Goal: Transaction & Acquisition: Purchase product/service

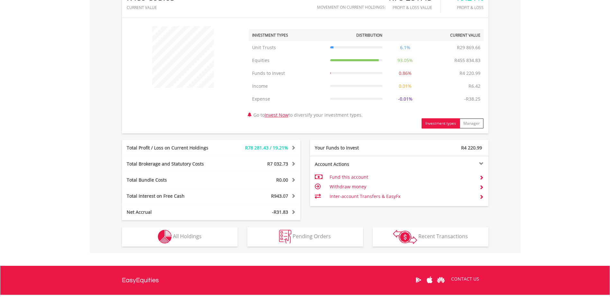
scroll to position [256, 0]
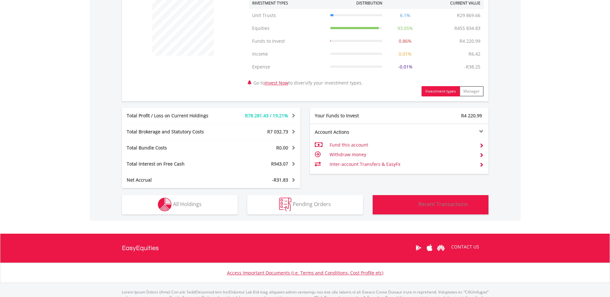
click at [430, 207] on span "Recent Transactions" at bounding box center [442, 204] width 49 height 7
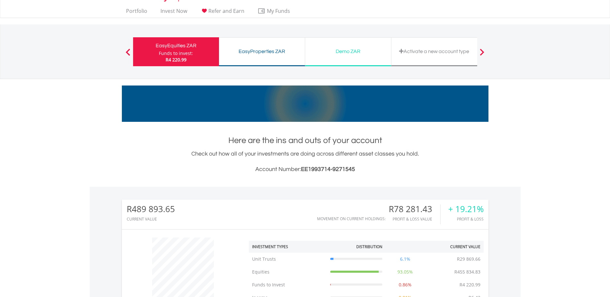
scroll to position [0, 0]
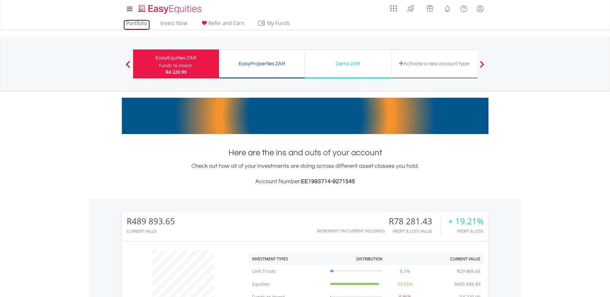
click at [132, 25] on link "Portfolio" at bounding box center [136, 25] width 26 height 10
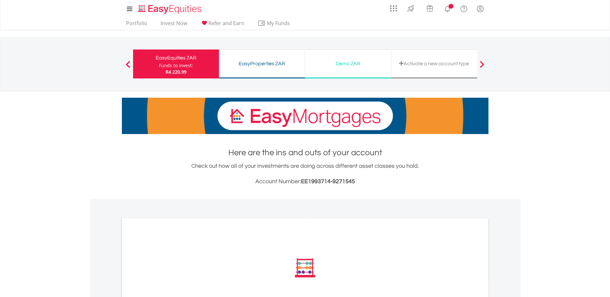
scroll to position [159, 0]
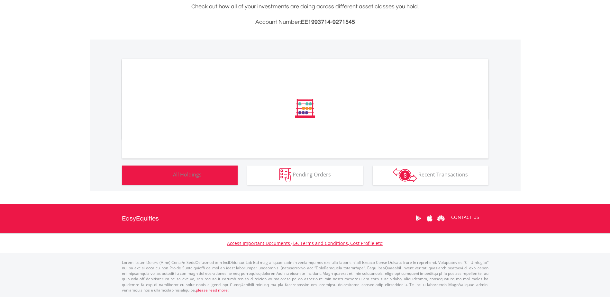
click at [188, 180] on button "Holdings All Holdings" at bounding box center [180, 175] width 116 height 19
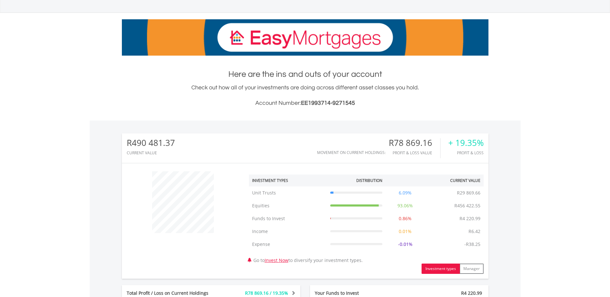
scroll to position [0, 0]
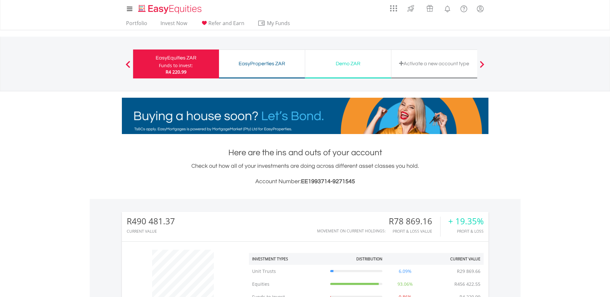
click at [167, 18] on ul "Portfolio Invest Now Refer and Earn My Funds Fund your accounts Withdraw Money …" at bounding box center [210, 24] width 176 height 12
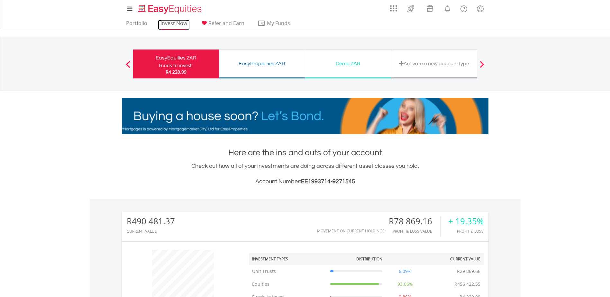
click at [168, 20] on link "Invest Now" at bounding box center [174, 25] width 32 height 10
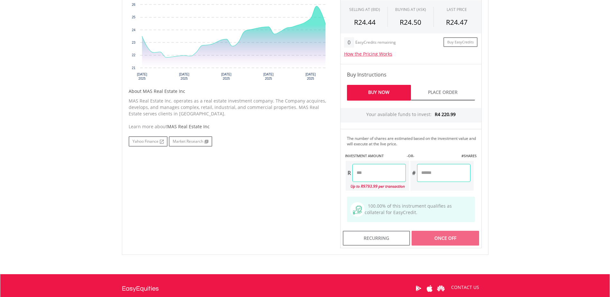
scroll to position [262, 0]
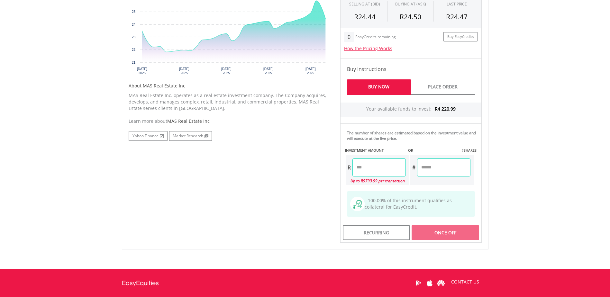
click at [364, 165] on input "number" at bounding box center [378, 167] width 53 height 18
type input "*******"
type input "********"
click at [444, 235] on div "Last Updated Price: 15-min. Delay* Price Update Cost: 2 Credits Request A Price…" at bounding box center [410, 101] width 151 height 281
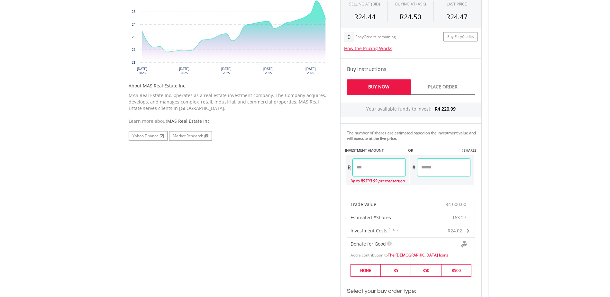
scroll to position [422, 0]
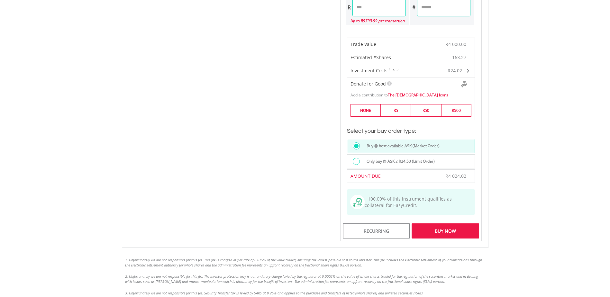
click at [354, 162] on div at bounding box center [356, 161] width 7 height 7
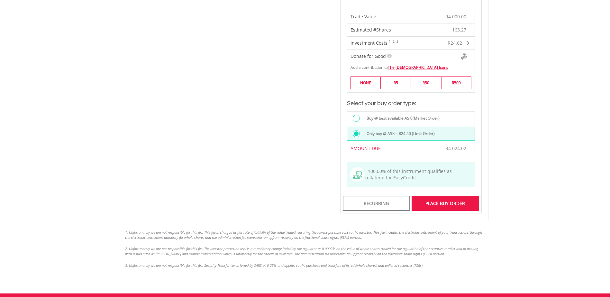
scroll to position [456, 0]
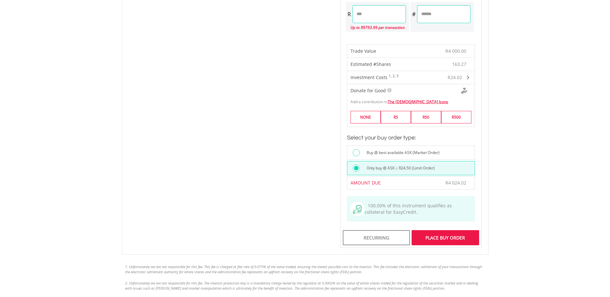
scroll to position [431, 0]
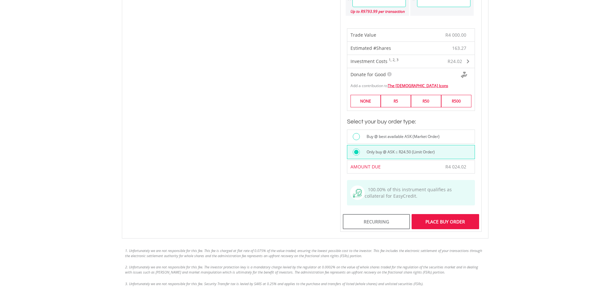
click at [451, 222] on div "Place Buy Order" at bounding box center [444, 221] width 67 height 15
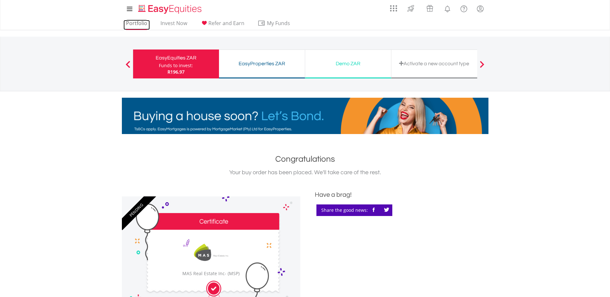
click at [132, 24] on link "Portfolio" at bounding box center [136, 25] width 26 height 10
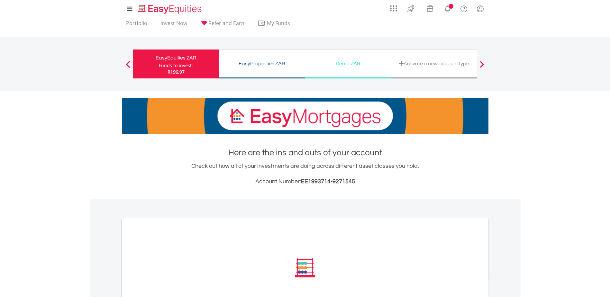
scroll to position [159, 0]
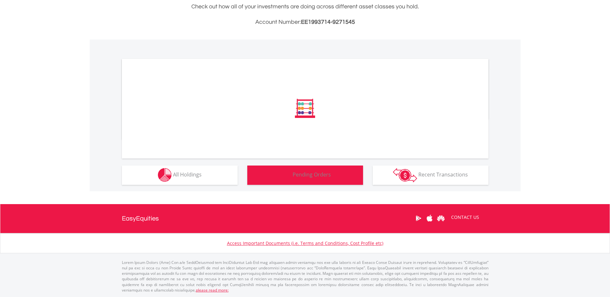
click at [317, 176] on span "Pending Orders" at bounding box center [311, 174] width 38 height 7
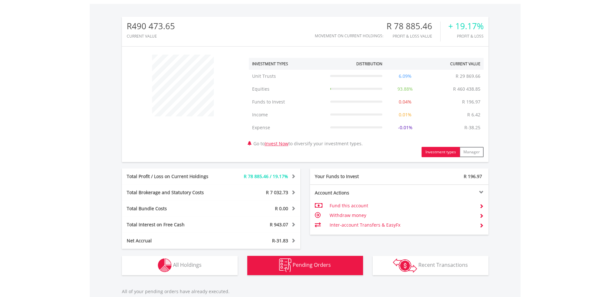
scroll to position [62, 122]
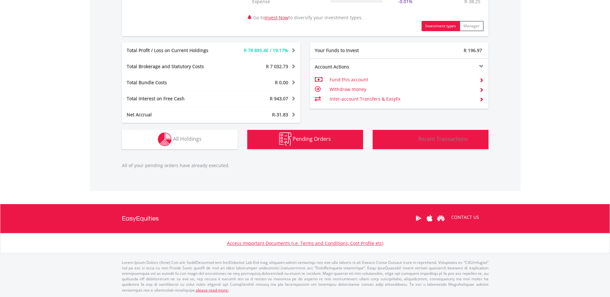
click at [414, 141] on img "button" at bounding box center [405, 139] width 24 height 14
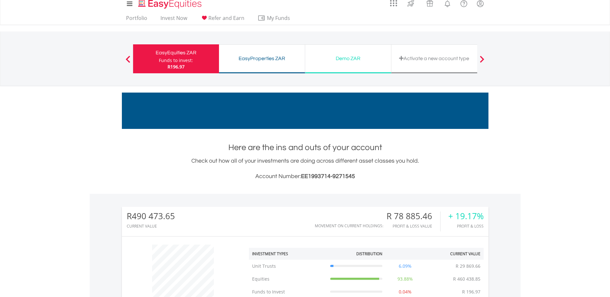
scroll to position [0, 0]
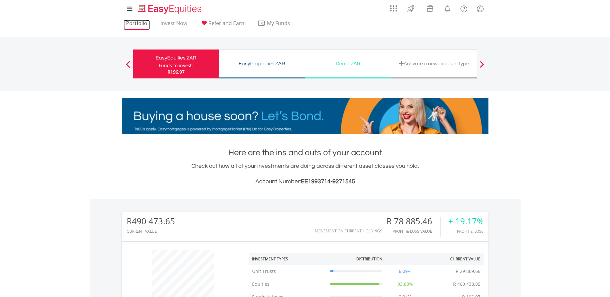
click at [132, 23] on link "Portfolio" at bounding box center [136, 25] width 26 height 10
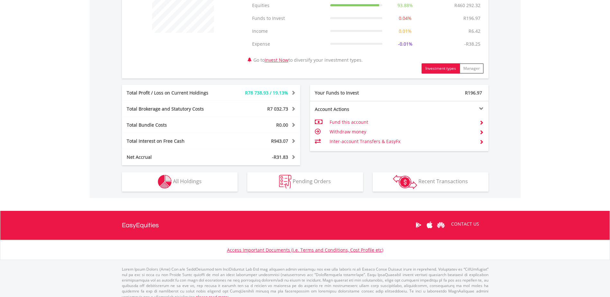
scroll to position [285, 0]
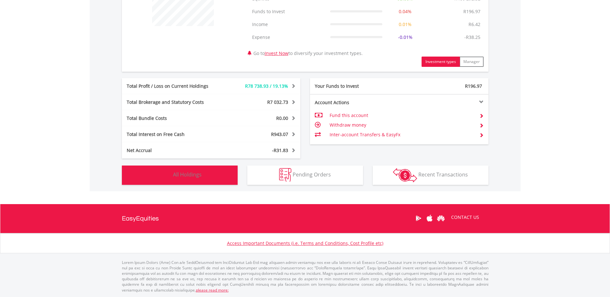
click at [188, 177] on span "All Holdings" at bounding box center [187, 174] width 29 height 7
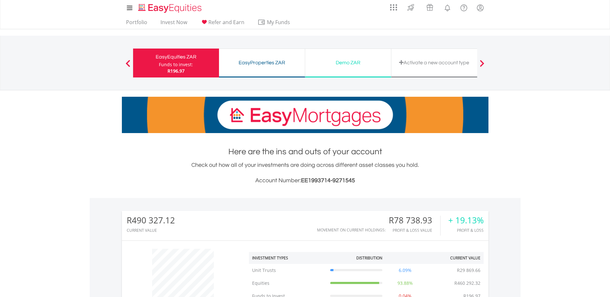
scroll to position [0, 0]
